Goal: Information Seeking & Learning: Find specific page/section

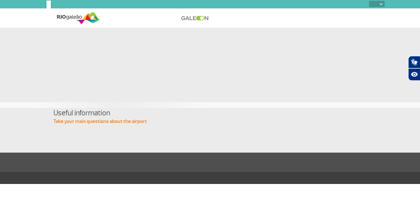
select select
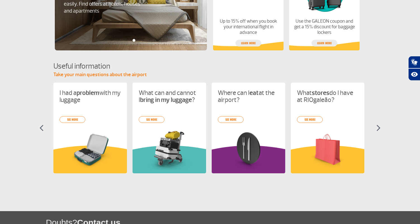
scroll to position [194, 0]
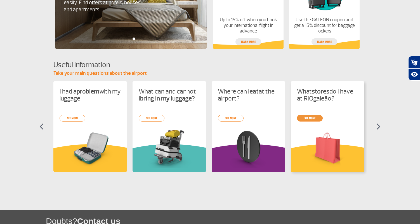
click at [310, 121] on link "see more" at bounding box center [310, 118] width 26 height 7
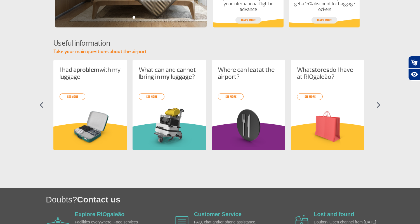
scroll to position [216, 0]
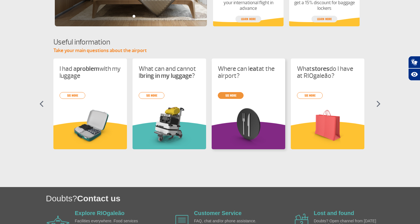
click at [229, 97] on link "see more" at bounding box center [231, 95] width 26 height 7
click at [380, 104] on img at bounding box center [379, 103] width 4 height 7
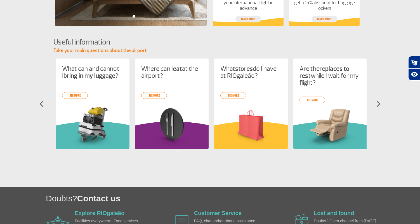
scroll to position [0, 79]
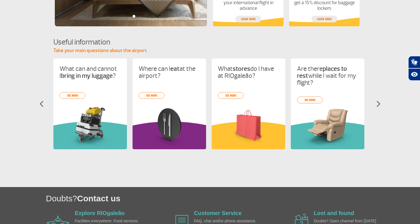
click at [379, 104] on img at bounding box center [379, 103] width 4 height 7
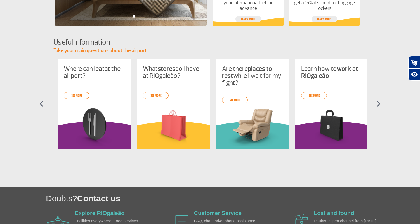
scroll to position [0, 158]
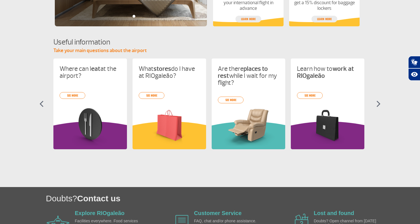
click at [379, 104] on img at bounding box center [379, 103] width 4 height 7
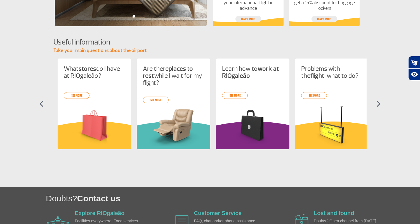
scroll to position [0, 238]
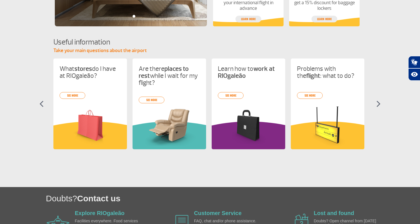
click at [379, 104] on img at bounding box center [379, 103] width 4 height 7
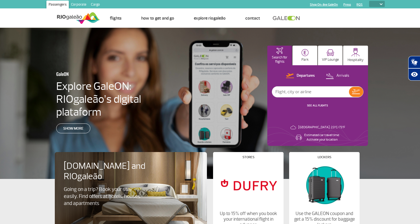
scroll to position [0, 0]
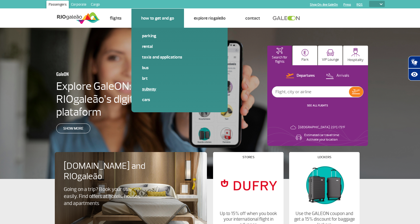
click at [149, 88] on link "Subway" at bounding box center [179, 89] width 75 height 6
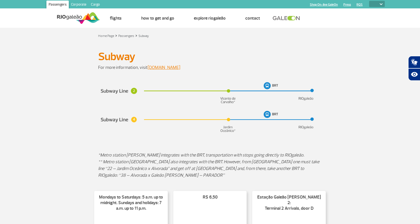
click at [45, 81] on section at bounding box center [210, 110] width 420 height 70
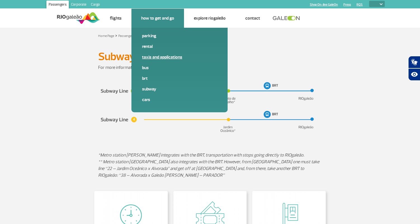
click at [151, 61] on span "Taxis and applications" at bounding box center [179, 59] width 75 height 11
click at [156, 57] on link "Taxis and applications" at bounding box center [179, 57] width 75 height 6
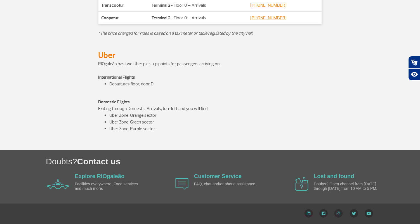
scroll to position [320, 0]
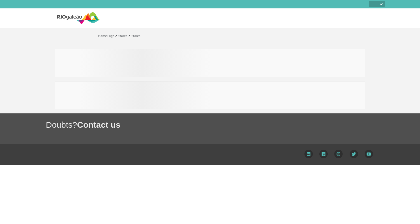
select select
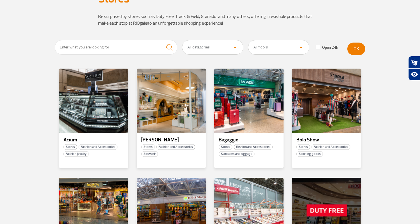
scroll to position [61, 0]
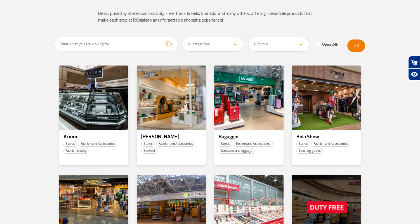
select select "29"
click at [351, 46] on button "OK" at bounding box center [357, 45] width 18 height 13
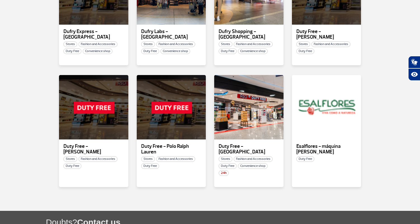
scroll to position [156, 0]
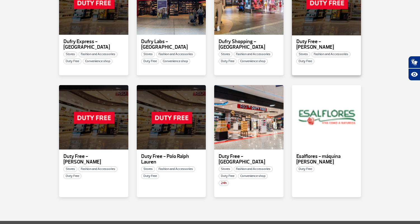
click at [318, 31] on div at bounding box center [326, 3] width 71 height 66
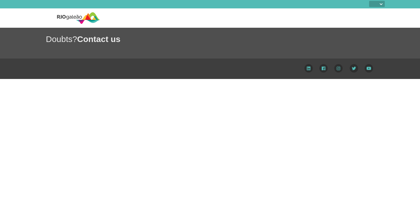
select select
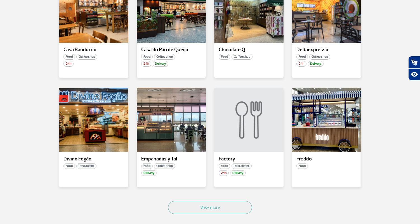
scroll to position [258, 0]
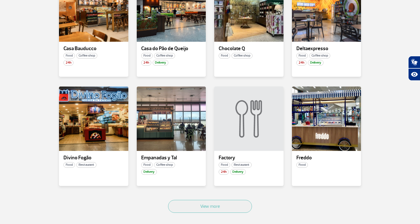
click at [31, 106] on section "All categories Coffee shop Fast Food Restaurant Souvenir Convenience shop All f…" at bounding box center [210, 42] width 420 height 404
